Goal: Information Seeking & Learning: Learn about a topic

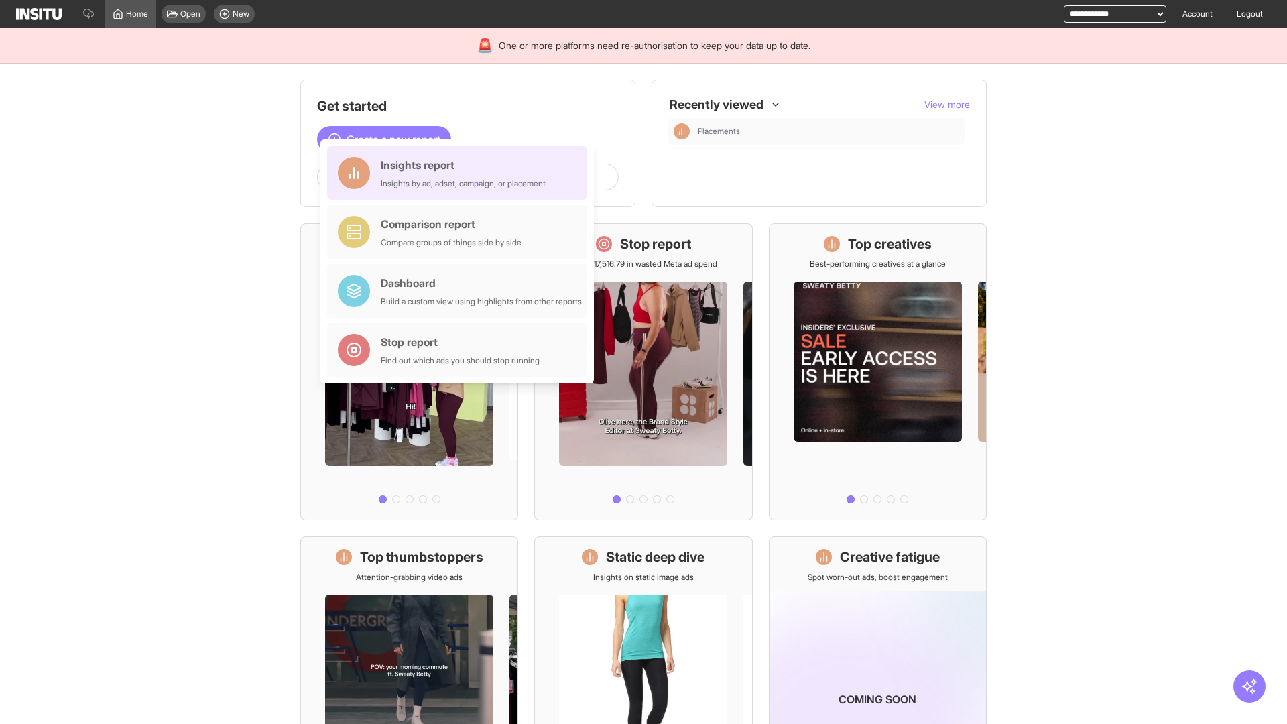
click at [461, 173] on div "Insights report Insights by ad, adset, campaign, or placement" at bounding box center [463, 173] width 165 height 32
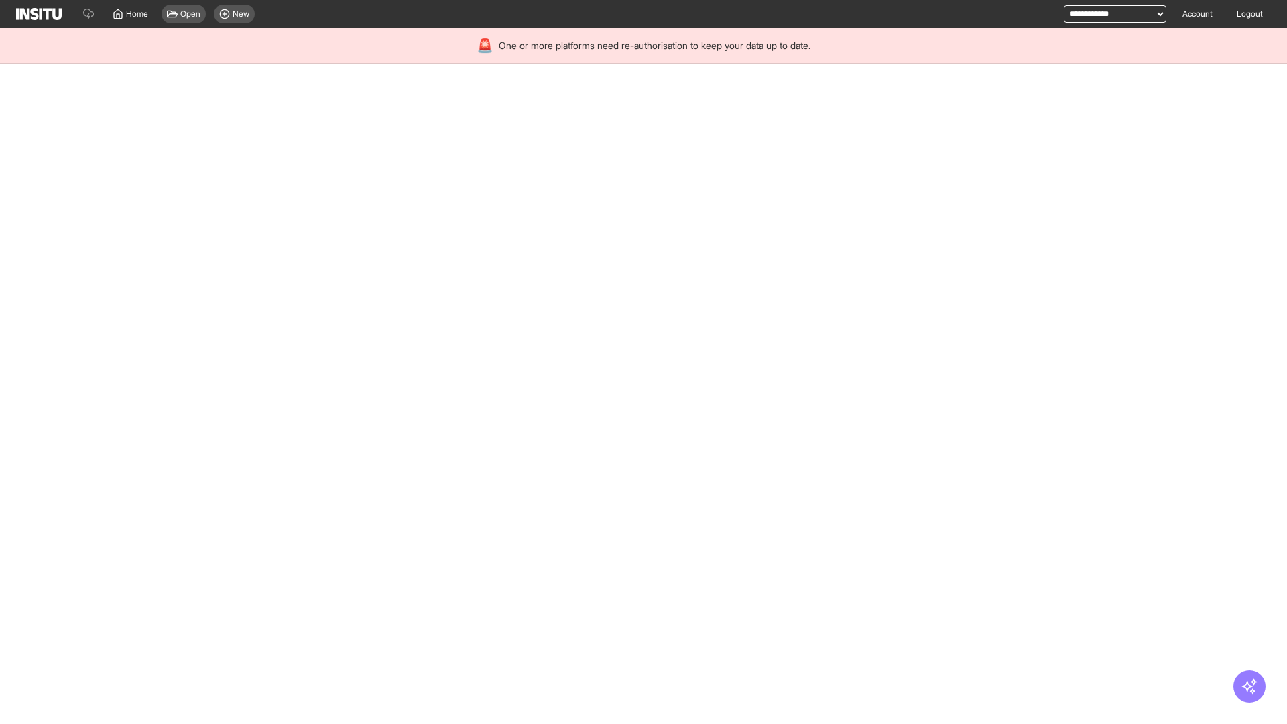
select select "**"
